Goal: Task Accomplishment & Management: Use online tool/utility

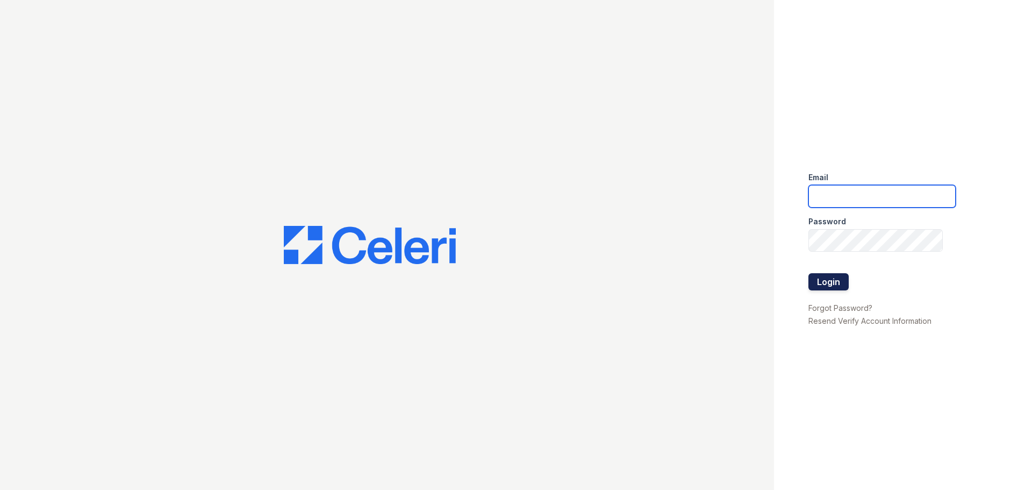
type input "[DOMAIN_NAME][EMAIL_ADDRESS][DOMAIN_NAME]"
click at [824, 282] on button "Login" at bounding box center [829, 281] width 40 height 17
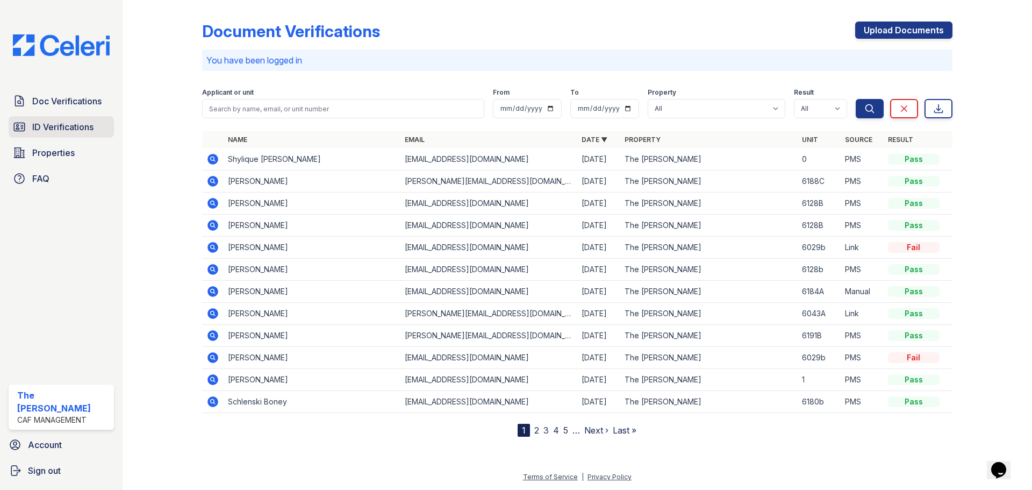
click at [66, 124] on span "ID Verifications" at bounding box center [62, 126] width 61 height 13
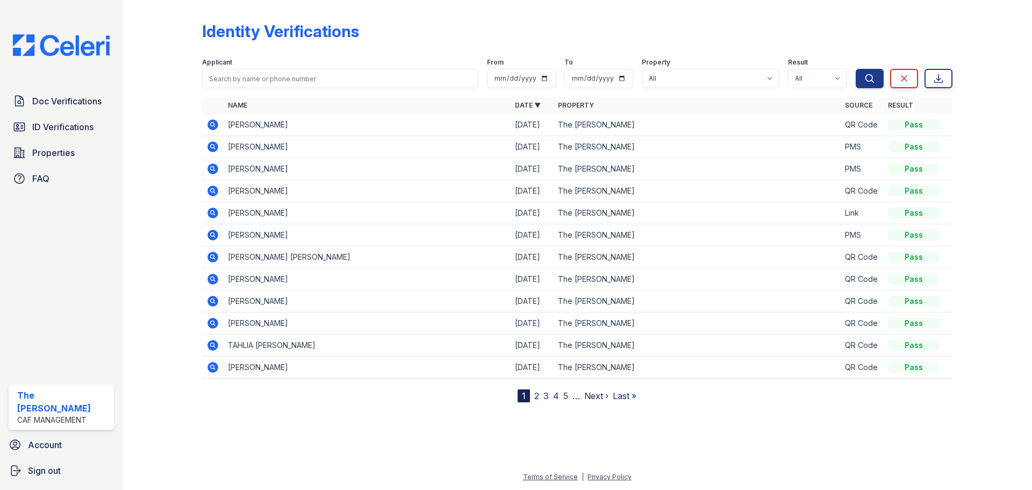
click at [534, 396] on link "2" at bounding box center [536, 395] width 5 height 11
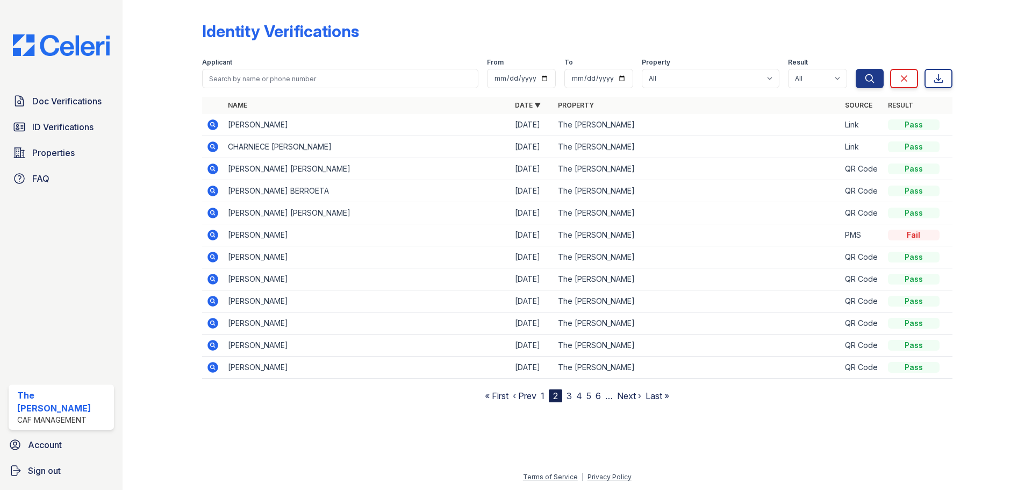
click at [569, 397] on link "3" at bounding box center [569, 395] width 5 height 11
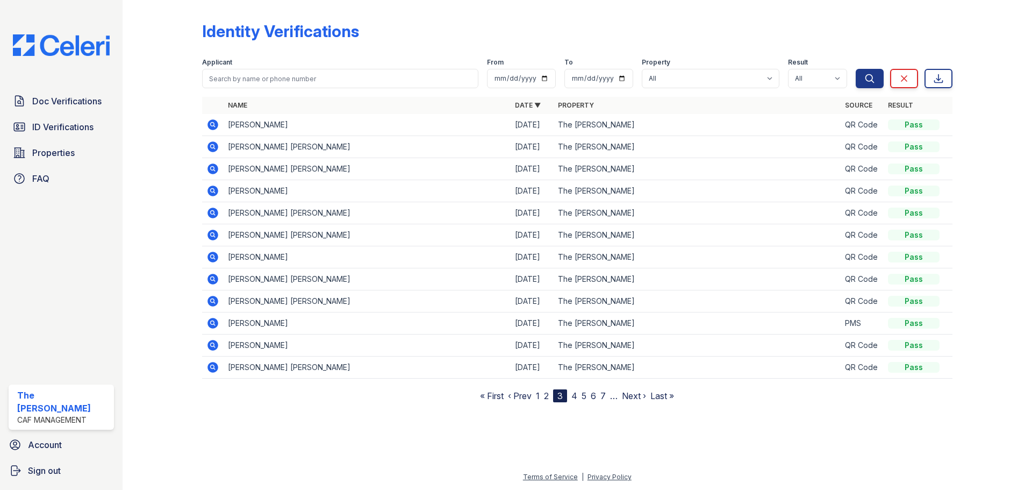
click at [573, 395] on link "4" at bounding box center [574, 395] width 6 height 11
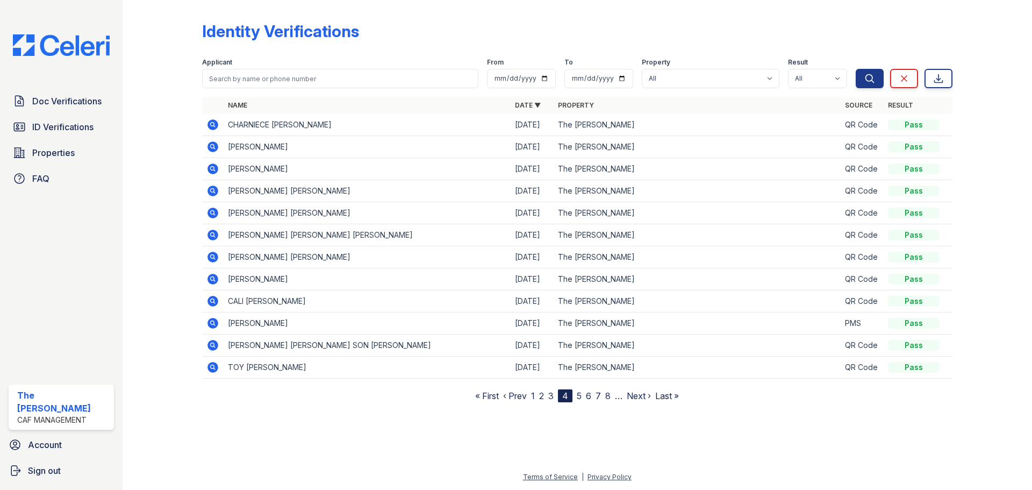
click at [213, 149] on icon at bounding box center [213, 146] width 11 height 11
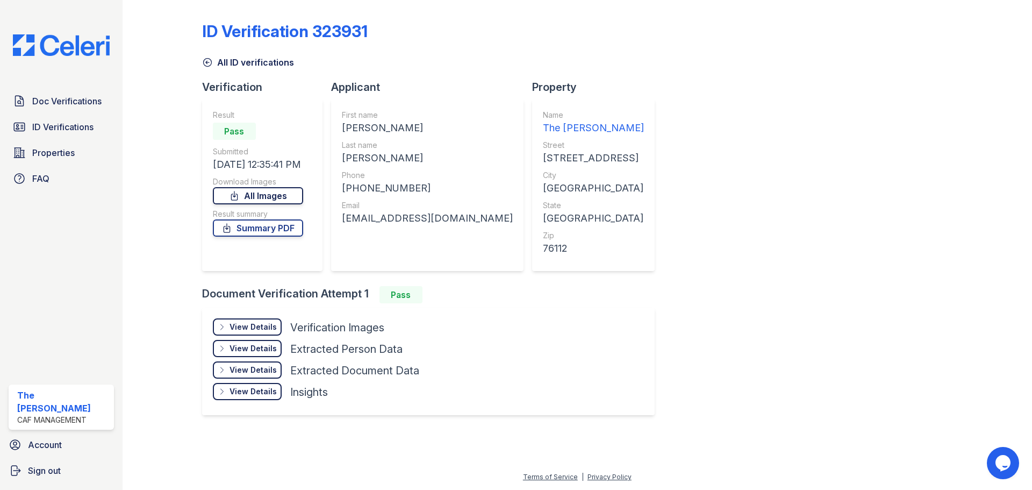
click at [274, 199] on link "All Images" at bounding box center [258, 195] width 90 height 17
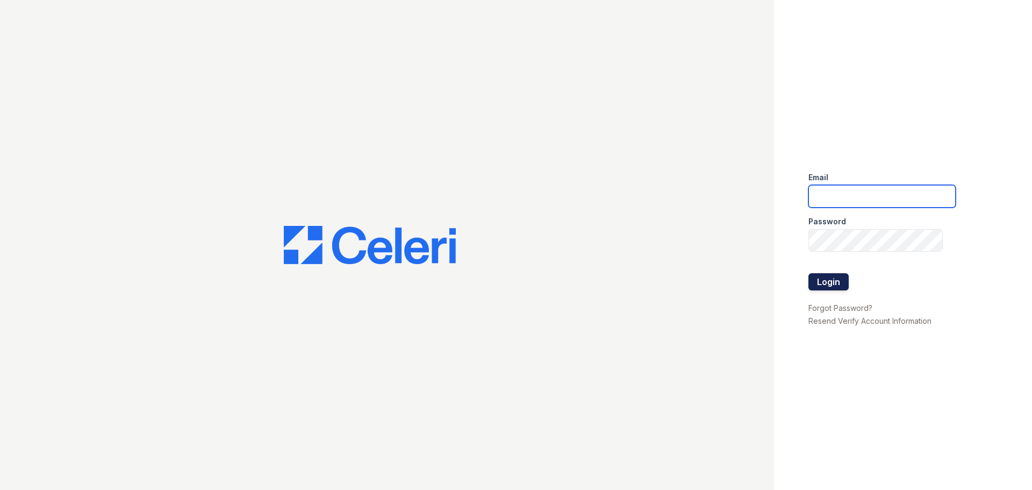
type input "ryan.pm@cafmanagement.com"
click at [828, 281] on button "Login" at bounding box center [829, 281] width 40 height 17
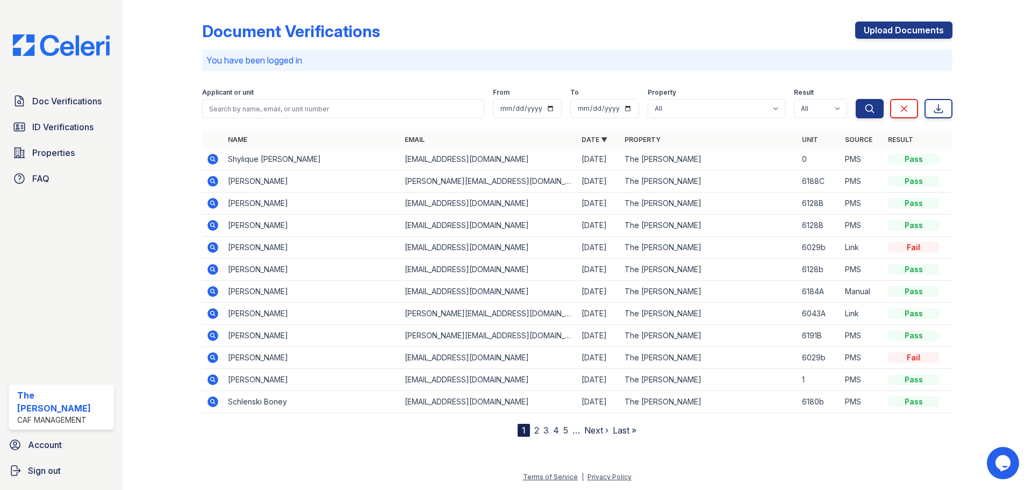
click at [213, 317] on icon at bounding box center [213, 313] width 11 height 11
click at [213, 337] on icon at bounding box center [213, 335] width 11 height 11
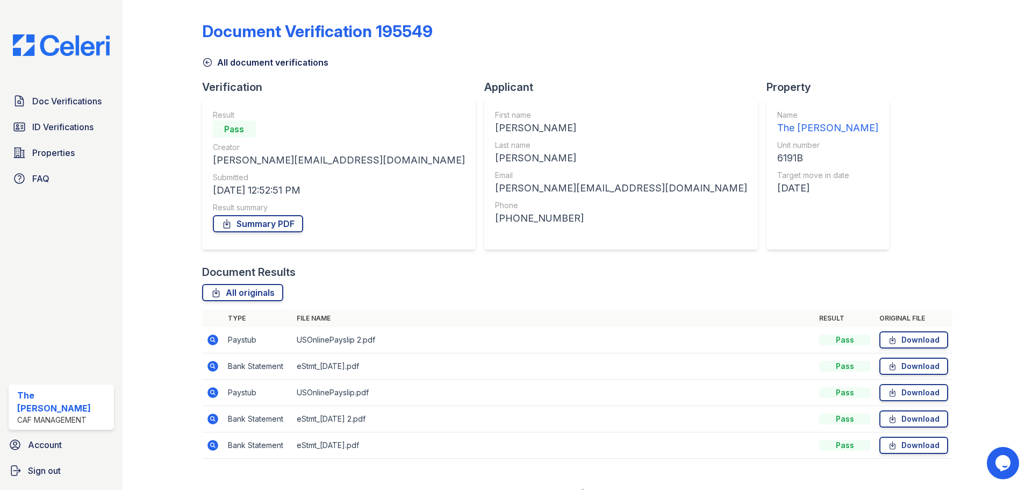
click at [210, 339] on icon at bounding box center [212, 339] width 13 height 13
